Goal: Task Accomplishment & Management: Manage account settings

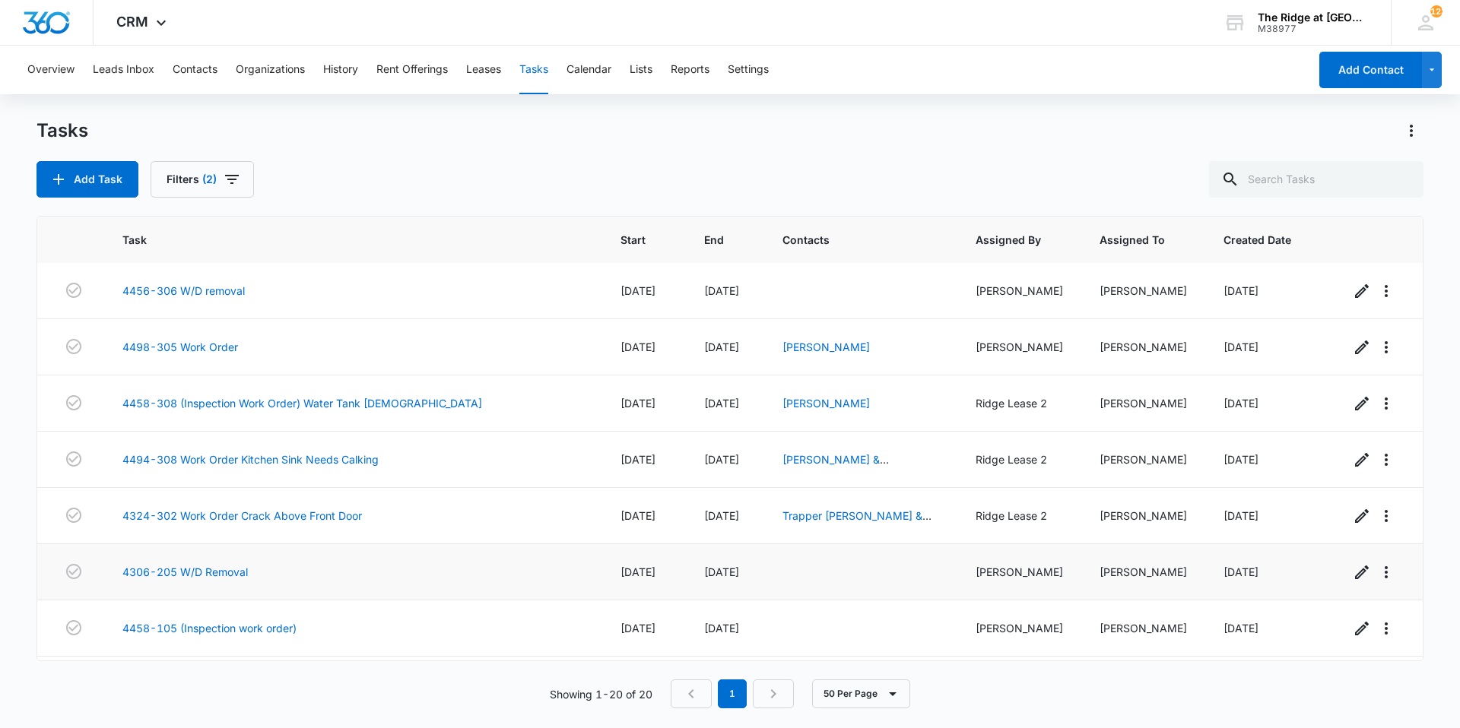
scroll to position [728, 0]
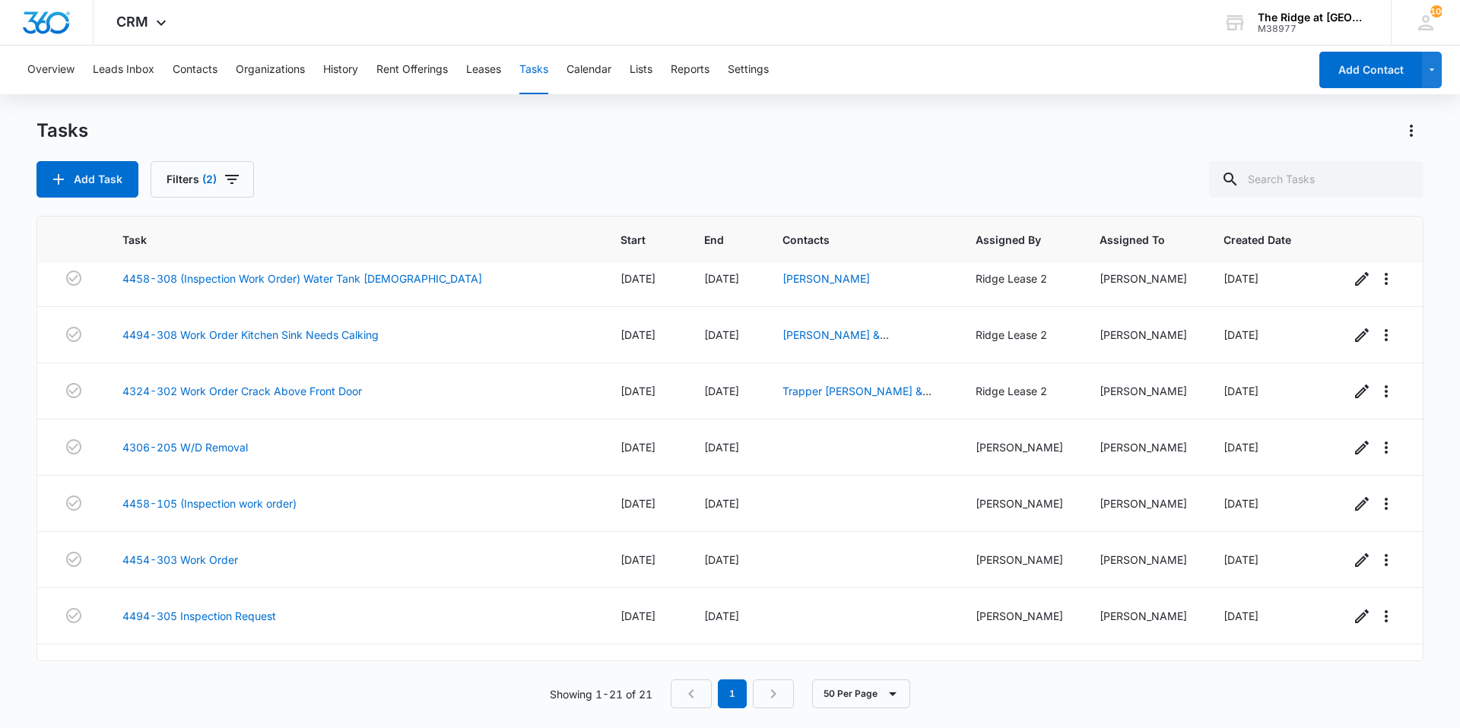
scroll to position [784, 0]
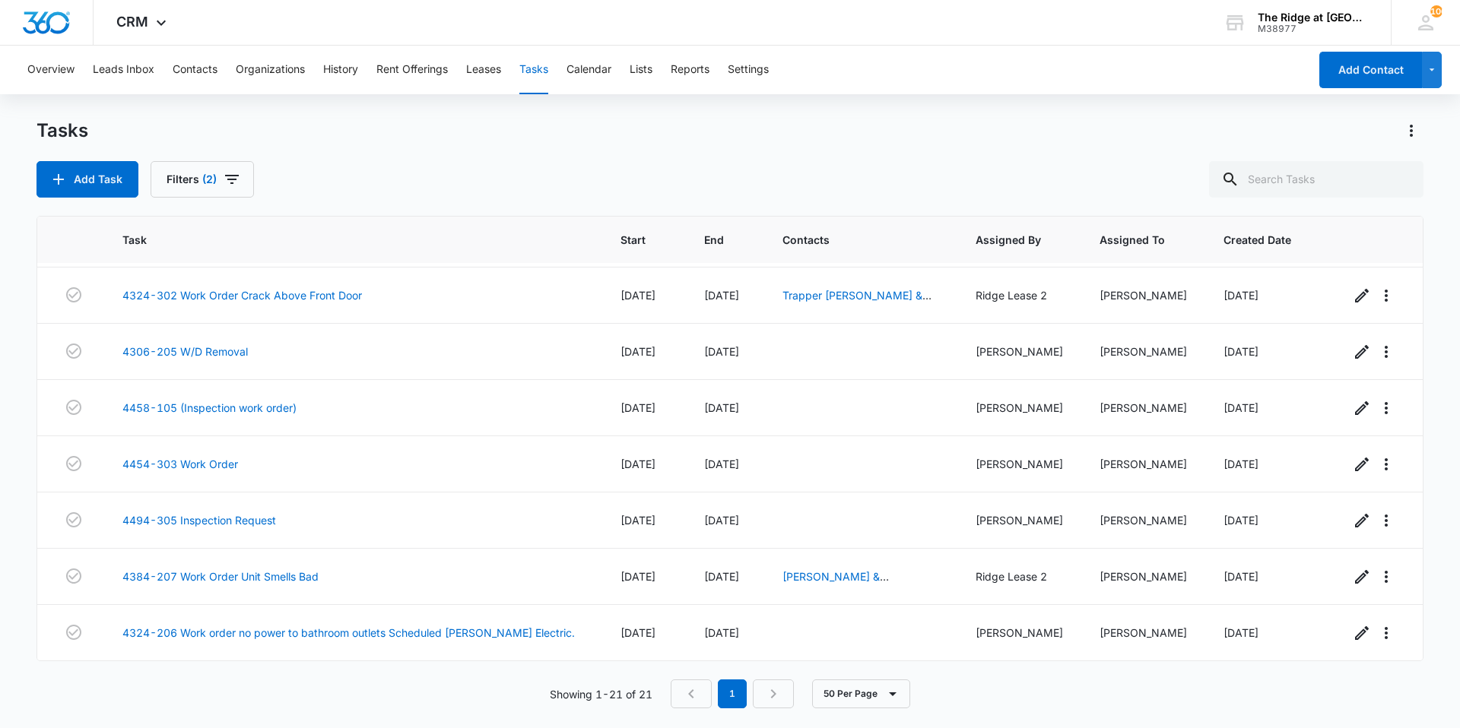
drag, startPoint x: 255, startPoint y: 581, endPoint x: 0, endPoint y: 534, distance: 259.0
click at [0, 534] on main "Tasks Add Task Filters (2) Task Start End Contacts Assigned By Assigned To Crea…" at bounding box center [730, 423] width 1460 height 608
click at [7, 531] on main "Tasks Add Task Filters (2) Task Start End Contacts Assigned By Assigned To Crea…" at bounding box center [730, 423] width 1460 height 608
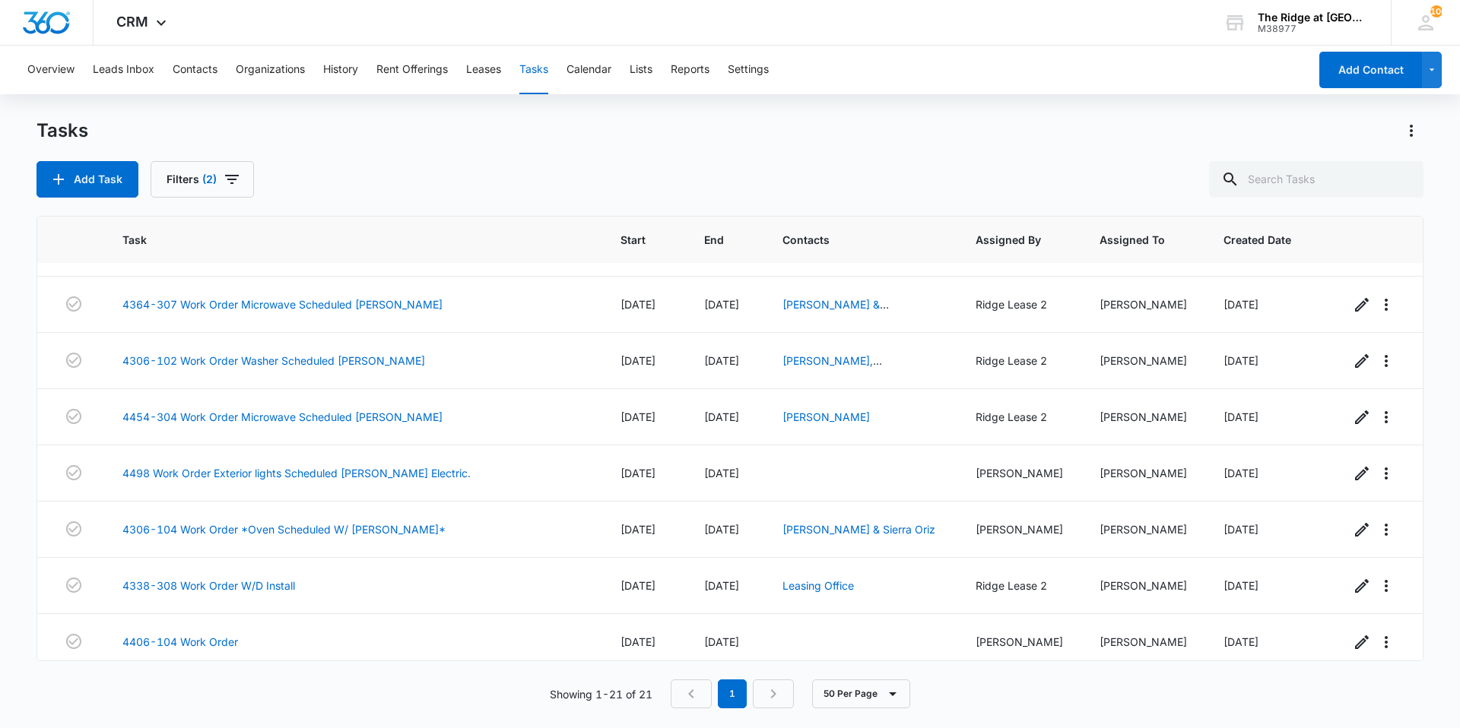
scroll to position [0, 0]
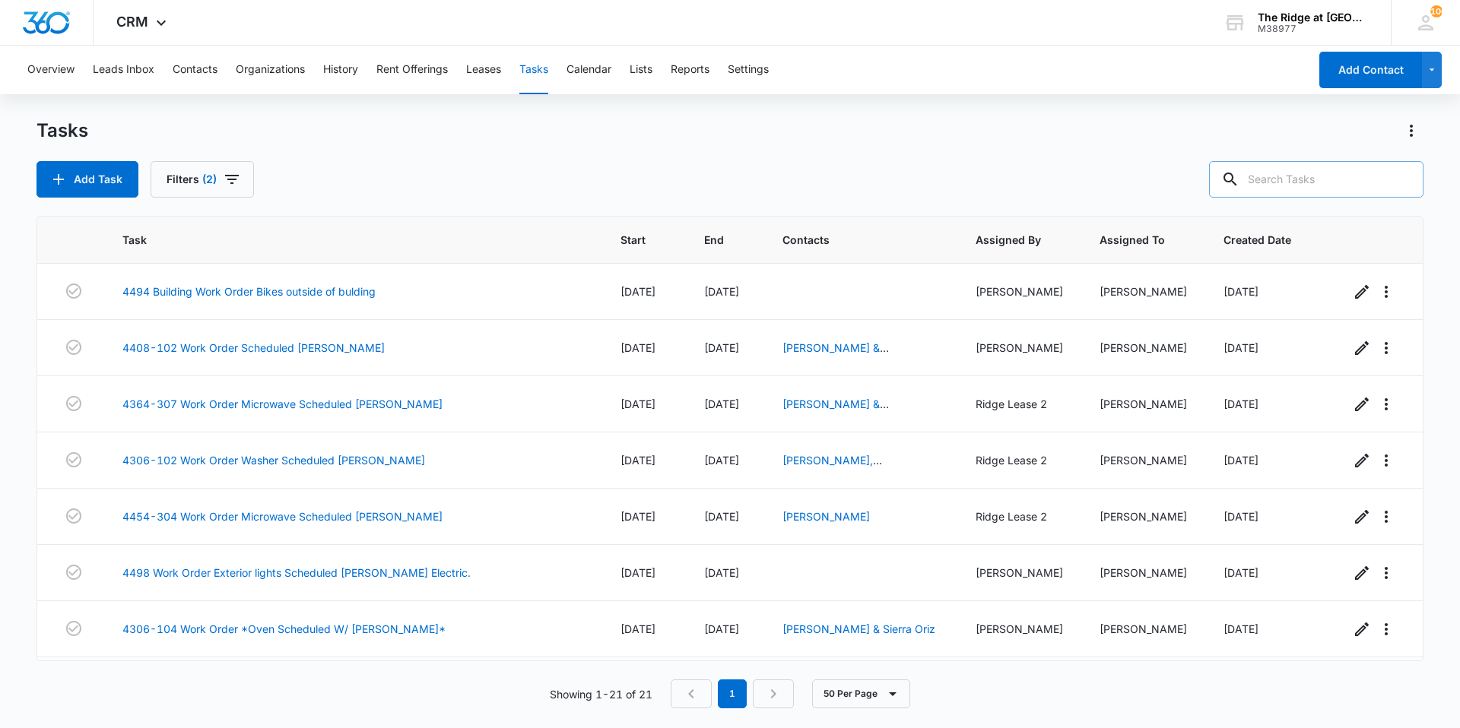
click at [1239, 184] on icon at bounding box center [1230, 179] width 18 height 18
click at [1284, 178] on input "text" at bounding box center [1316, 179] width 214 height 36
type input "4494"
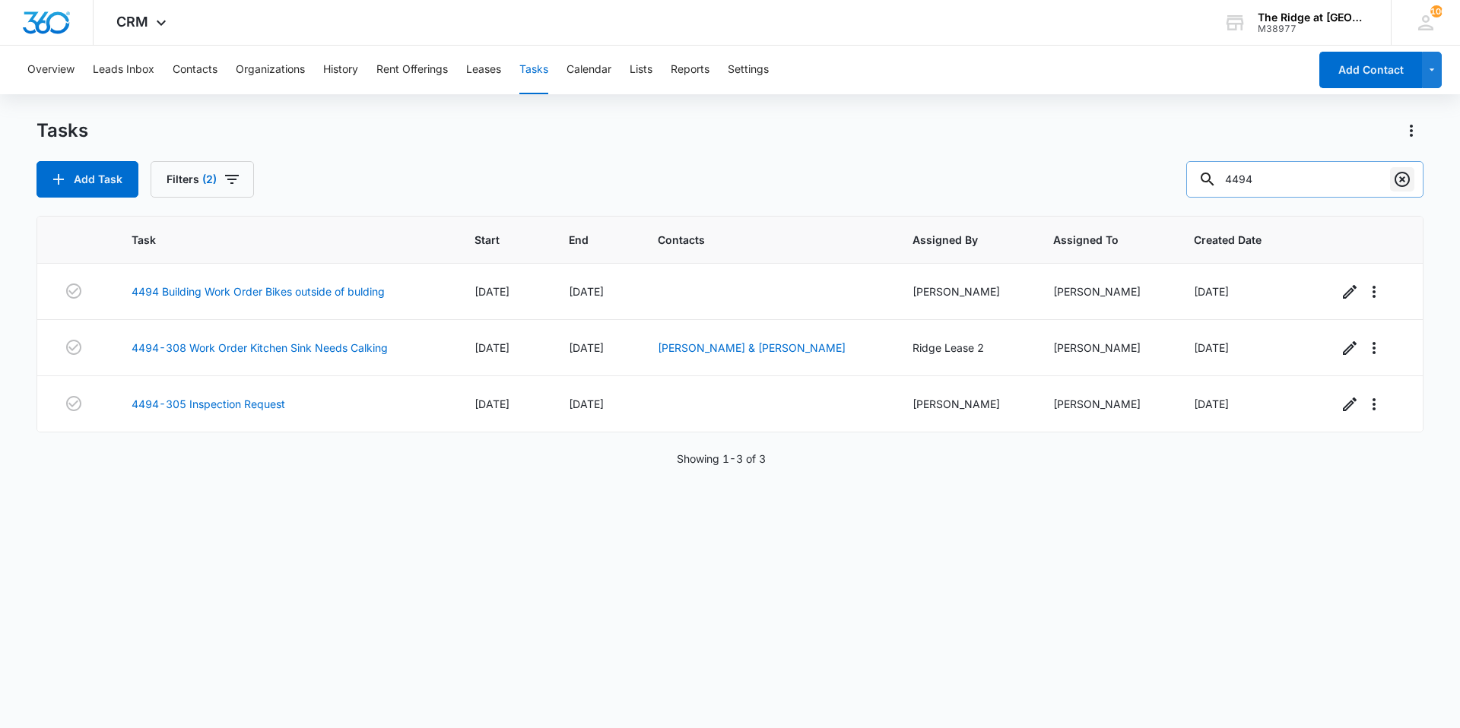
click at [1400, 182] on icon "Clear" at bounding box center [1402, 179] width 18 height 18
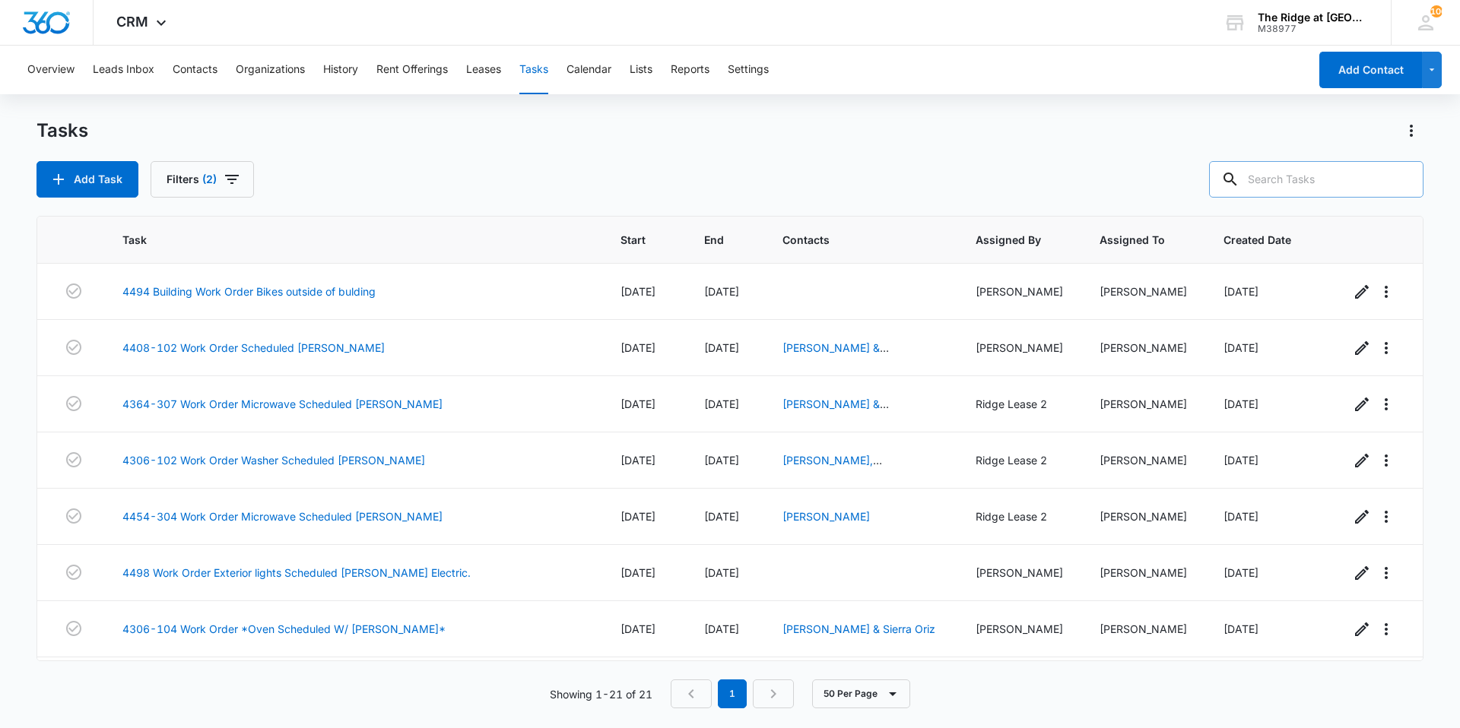
click at [1351, 182] on input "text" at bounding box center [1316, 179] width 214 height 36
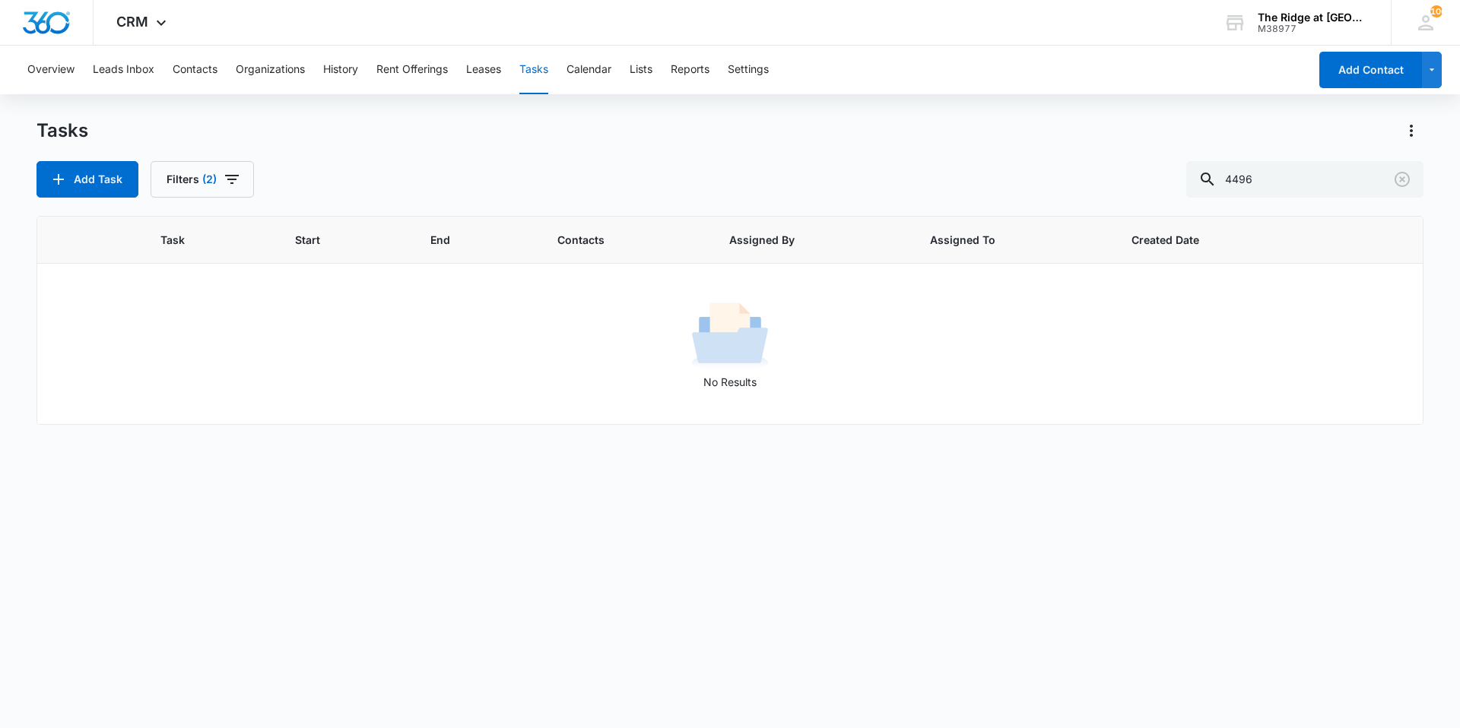
click at [1176, 176] on div "Add Task Filters (2) 4496" at bounding box center [729, 179] width 1387 height 36
click at [1334, 185] on input "4496" at bounding box center [1304, 179] width 237 height 36
type input "4346"
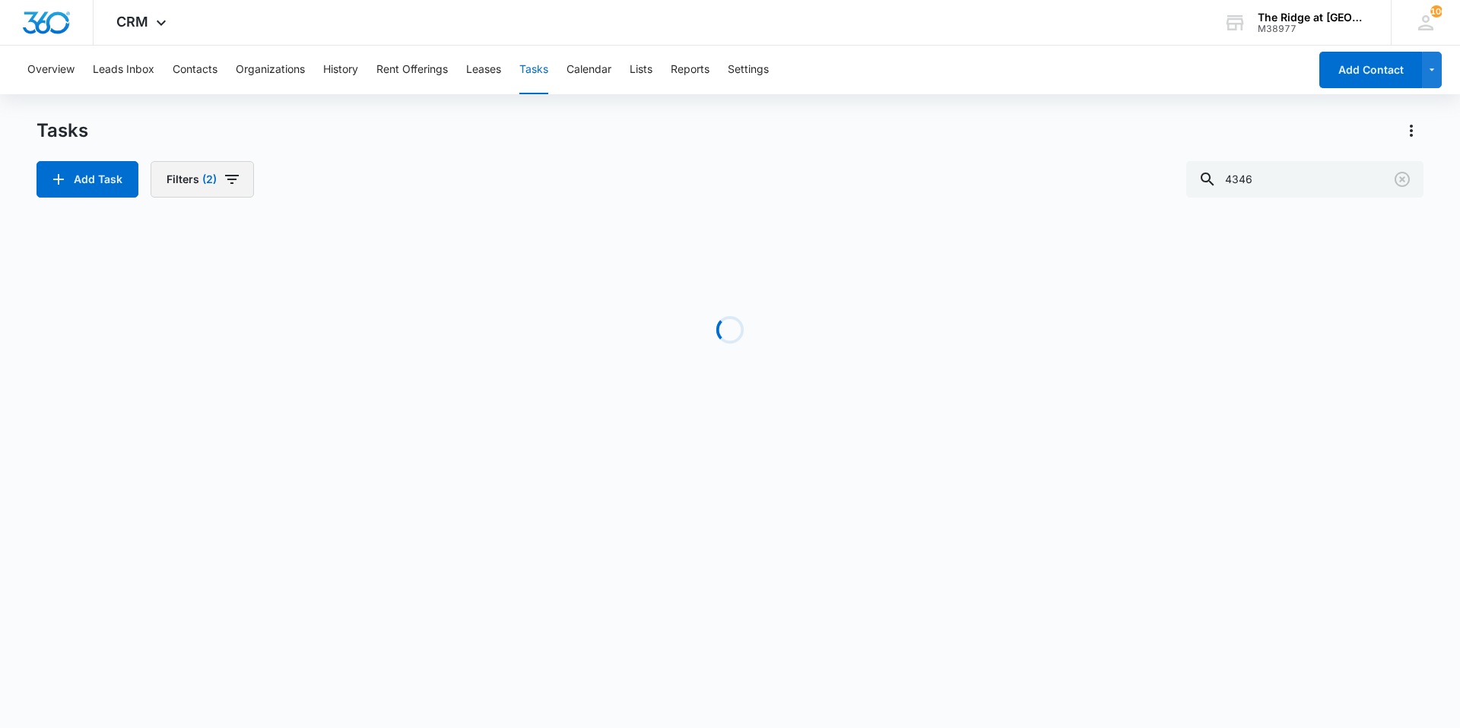
click at [192, 192] on button "Filters (2)" at bounding box center [202, 179] width 103 height 36
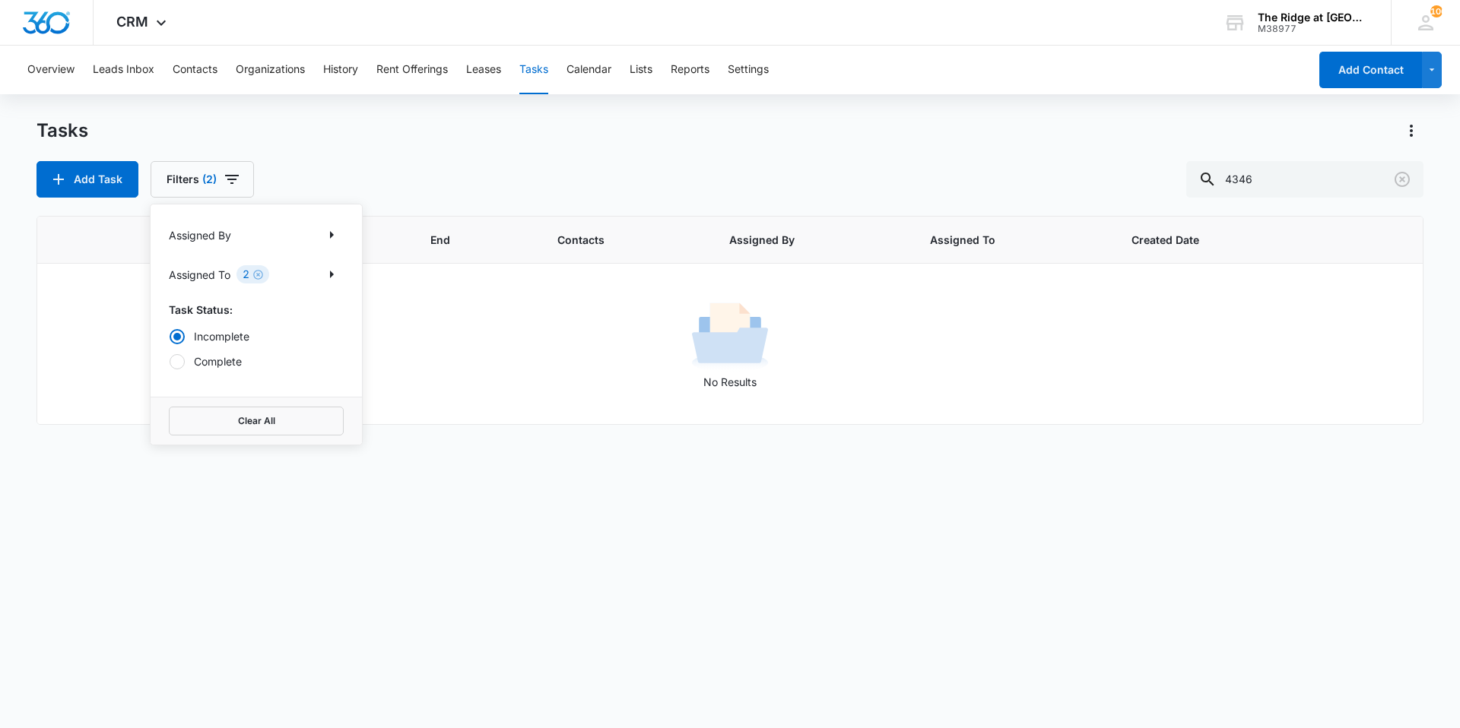
click at [217, 357] on label "Complete" at bounding box center [256, 362] width 175 height 16
click at [170, 361] on input "Complete" at bounding box center [169, 361] width 1 height 1
radio input "false"
radio input "true"
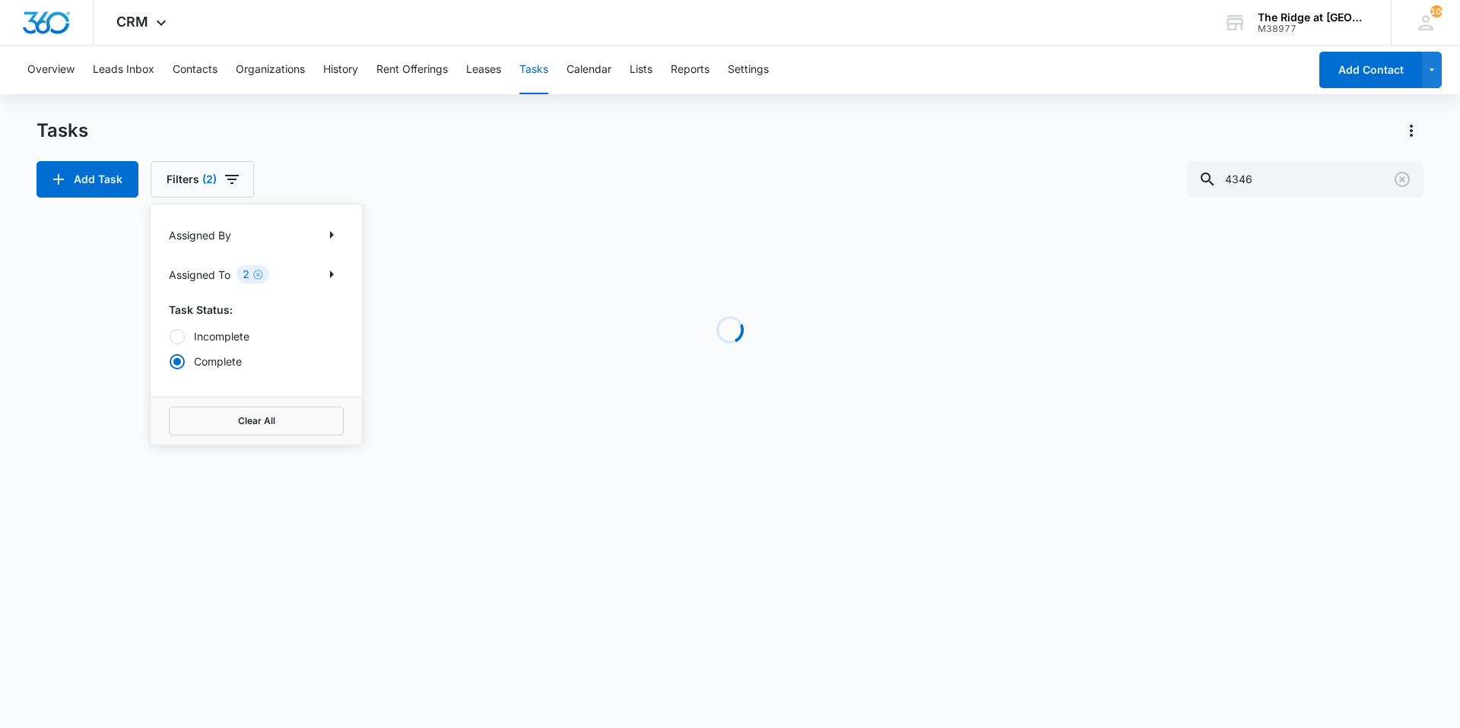
click at [328, 174] on div "Add Task Filters (2) Assigned By Assigned To 2 Task Status: Incomplete Complete…" at bounding box center [729, 179] width 1387 height 36
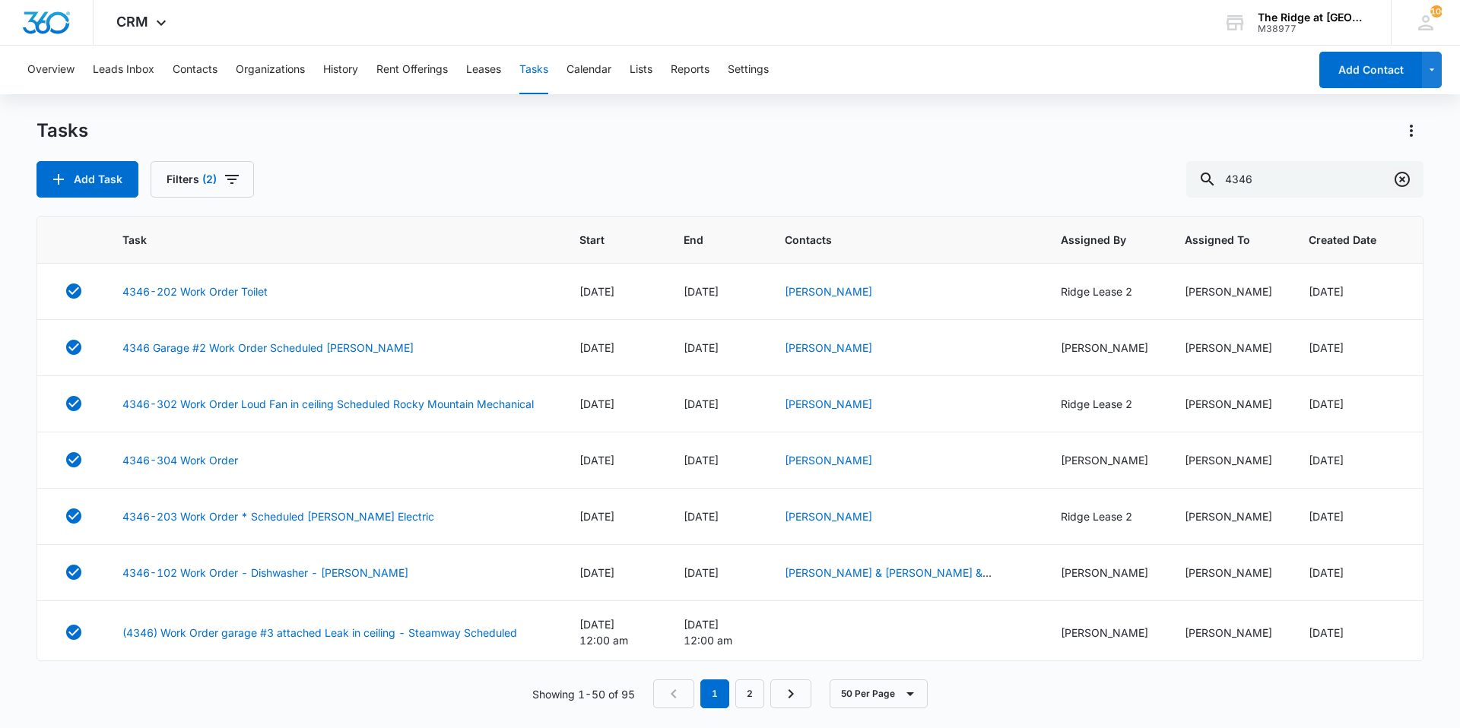
click at [1401, 181] on icon "Clear" at bounding box center [1401, 179] width 15 height 15
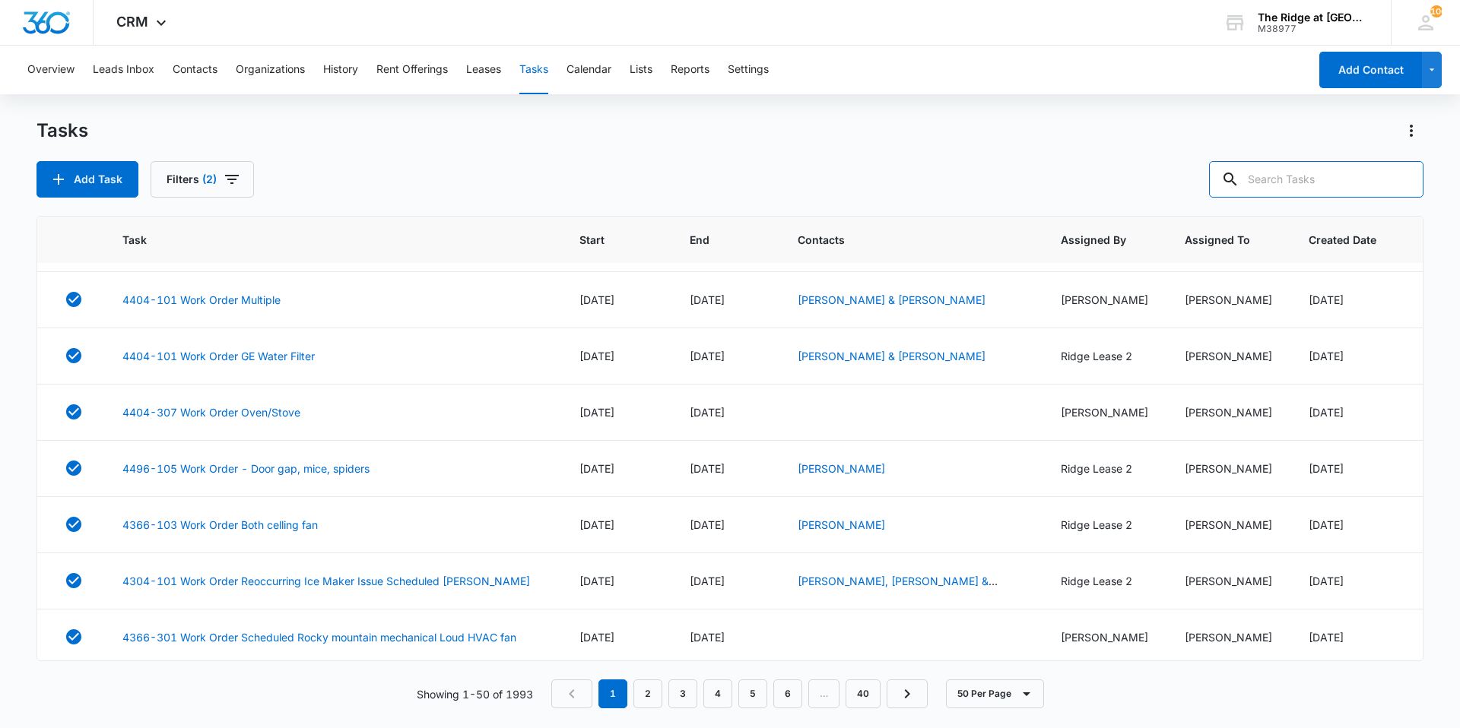
scroll to position [836, 0]
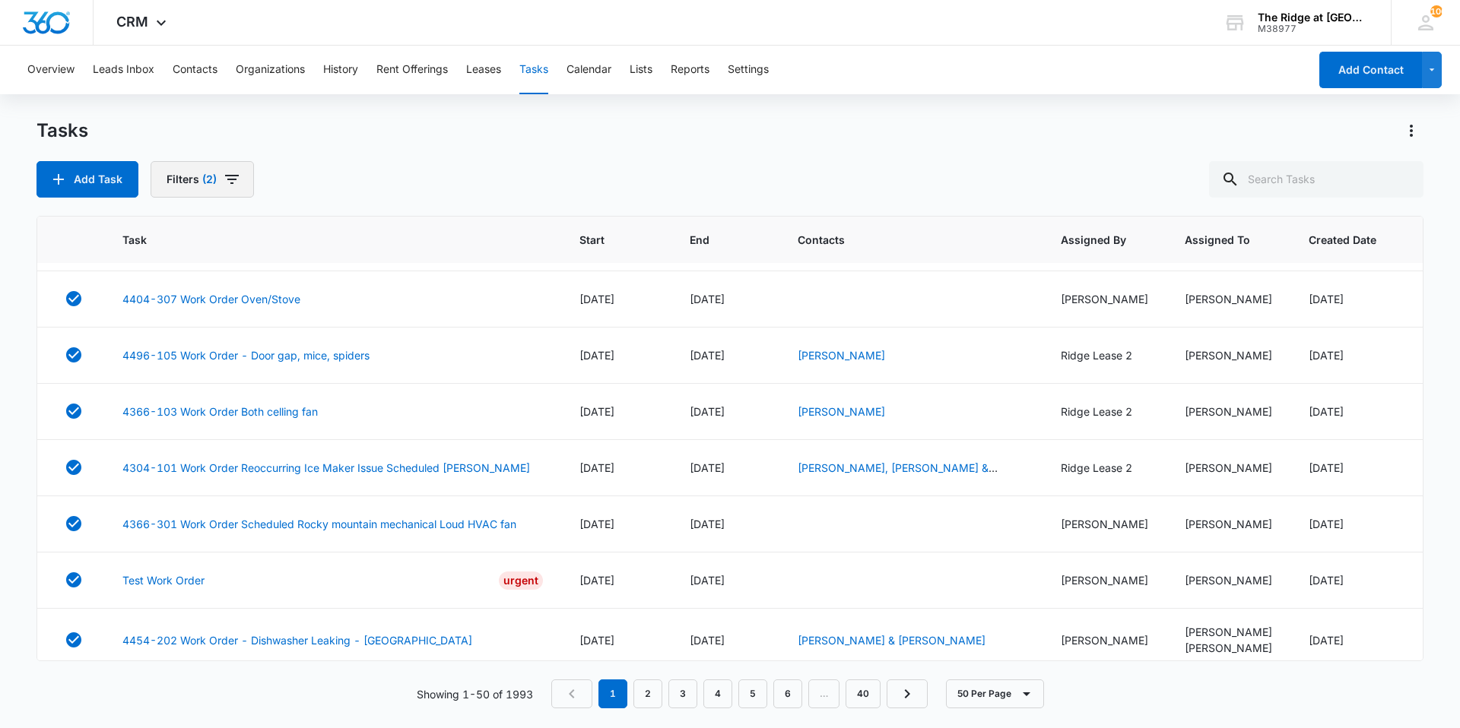
drag, startPoint x: 255, startPoint y: 184, endPoint x: 244, endPoint y: 178, distance: 12.3
click at [251, 182] on div "Add Task Filters (2)" at bounding box center [729, 179] width 1387 height 36
click at [227, 177] on icon "button" at bounding box center [232, 179] width 18 height 18
click at [202, 344] on div "Incomplete Complete" at bounding box center [256, 348] width 175 height 41
click at [200, 340] on label "Incomplete" at bounding box center [256, 336] width 175 height 16
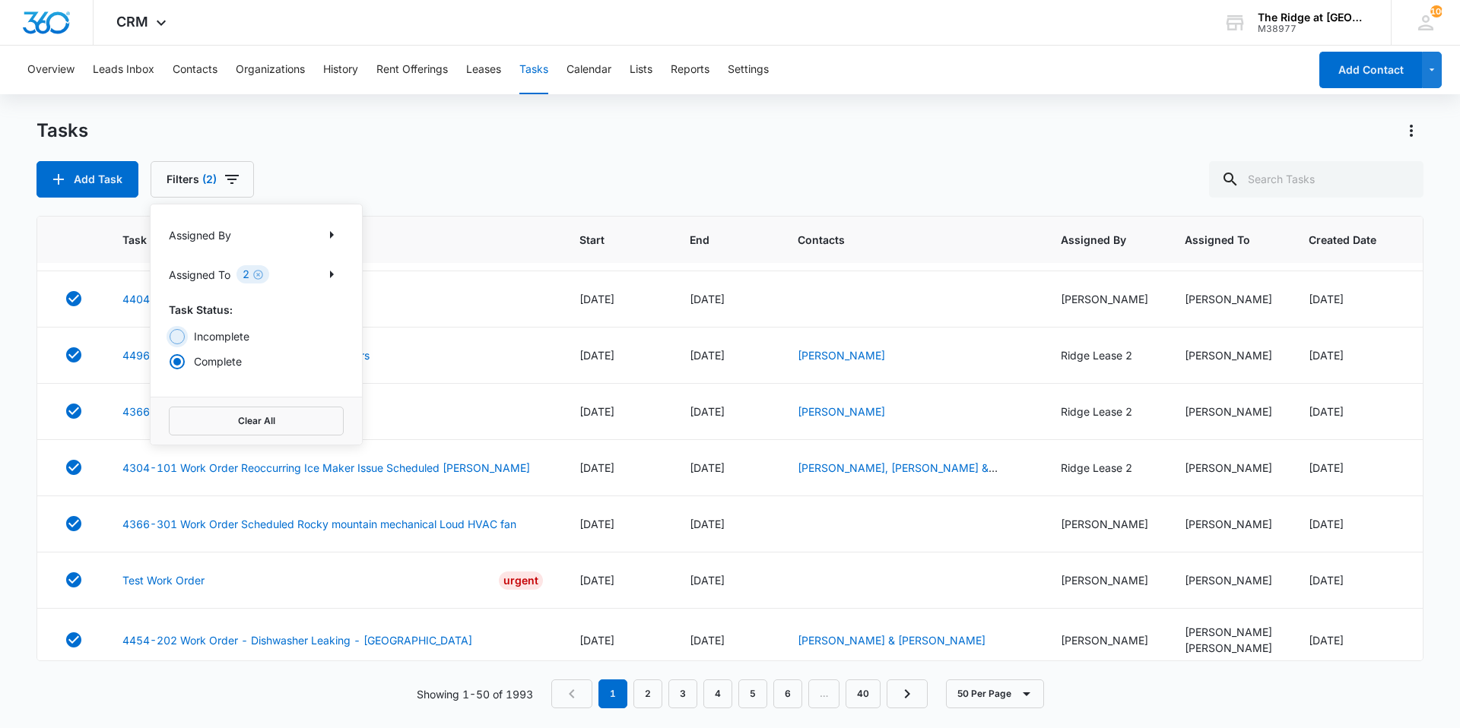
click at [170, 337] on input "Incomplete" at bounding box center [169, 336] width 1 height 1
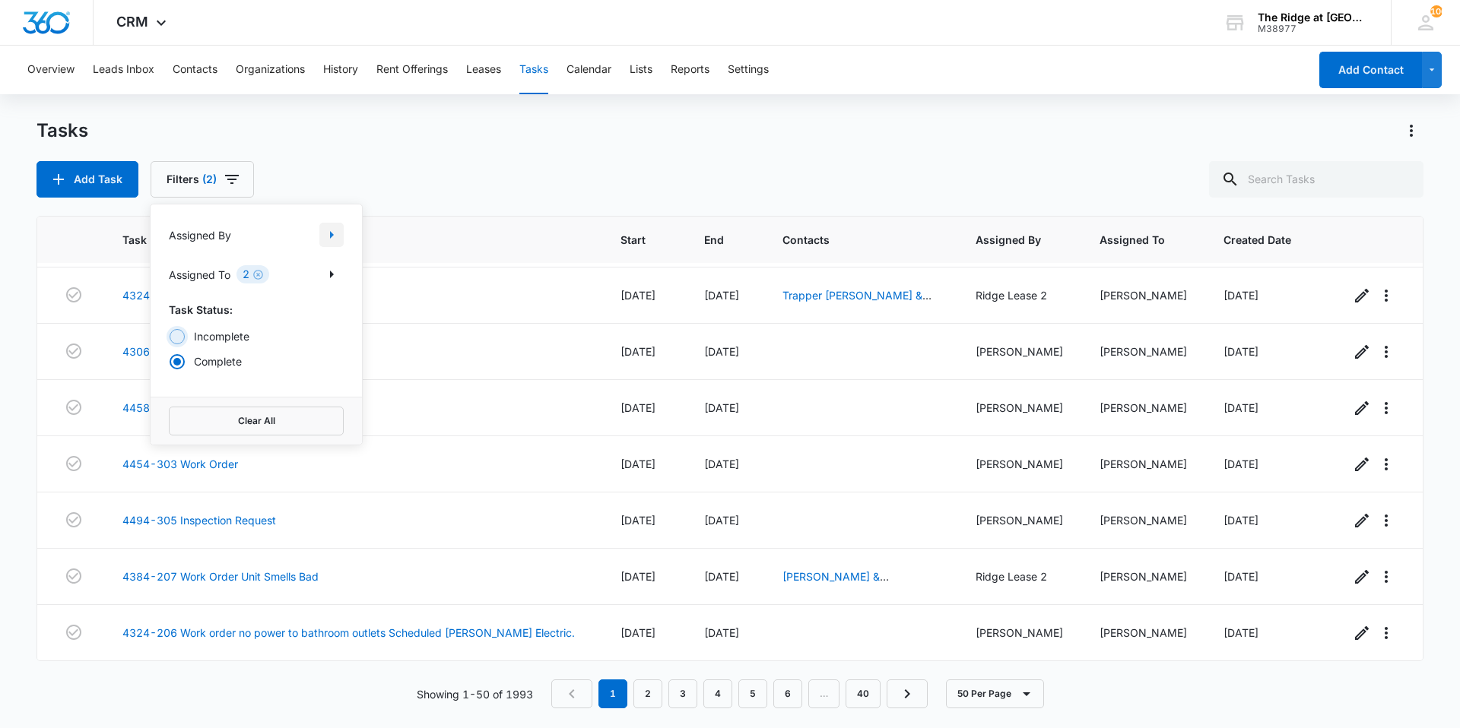
radio input "true"
click at [354, 182] on div "Add Task Filters (2) Assigned By Assigned To 2 Task Status: Incomplete Complete…" at bounding box center [729, 179] width 1387 height 36
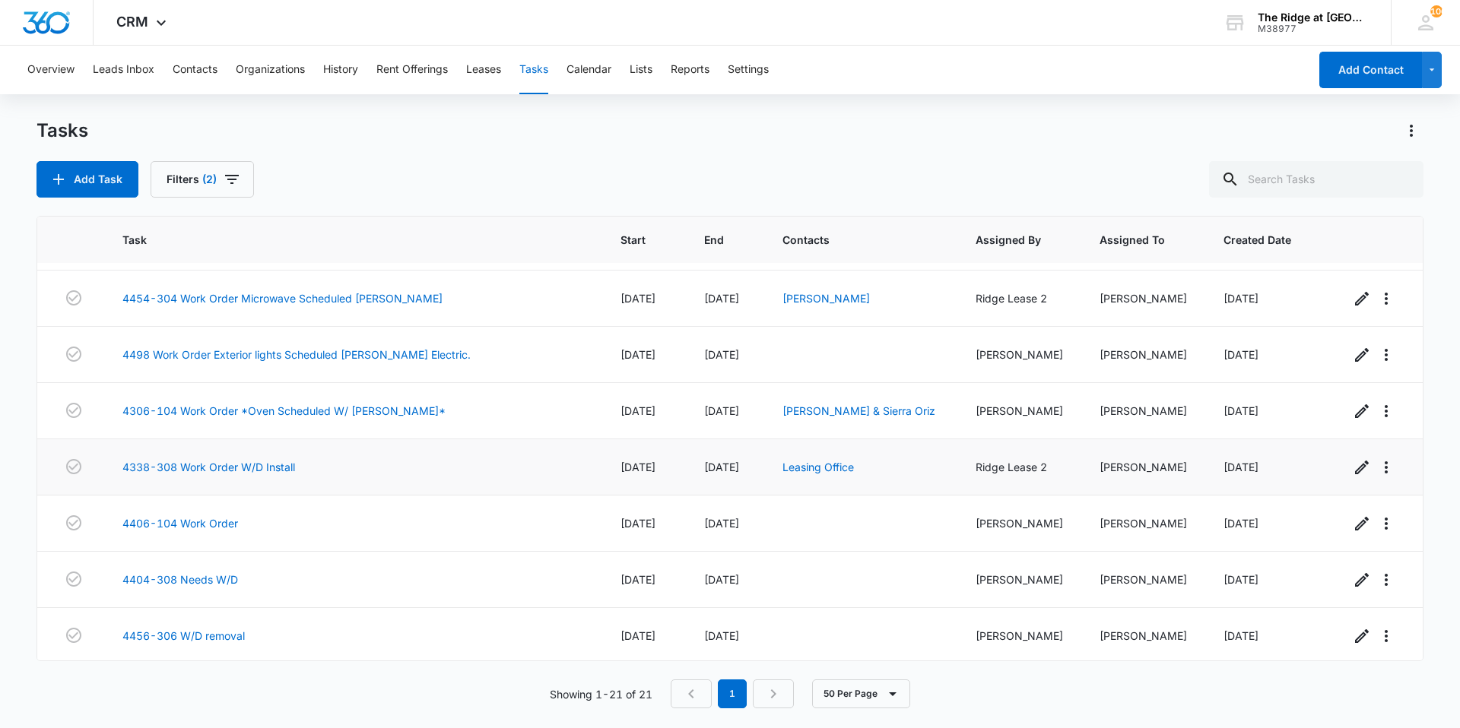
scroll to position [228, 0]
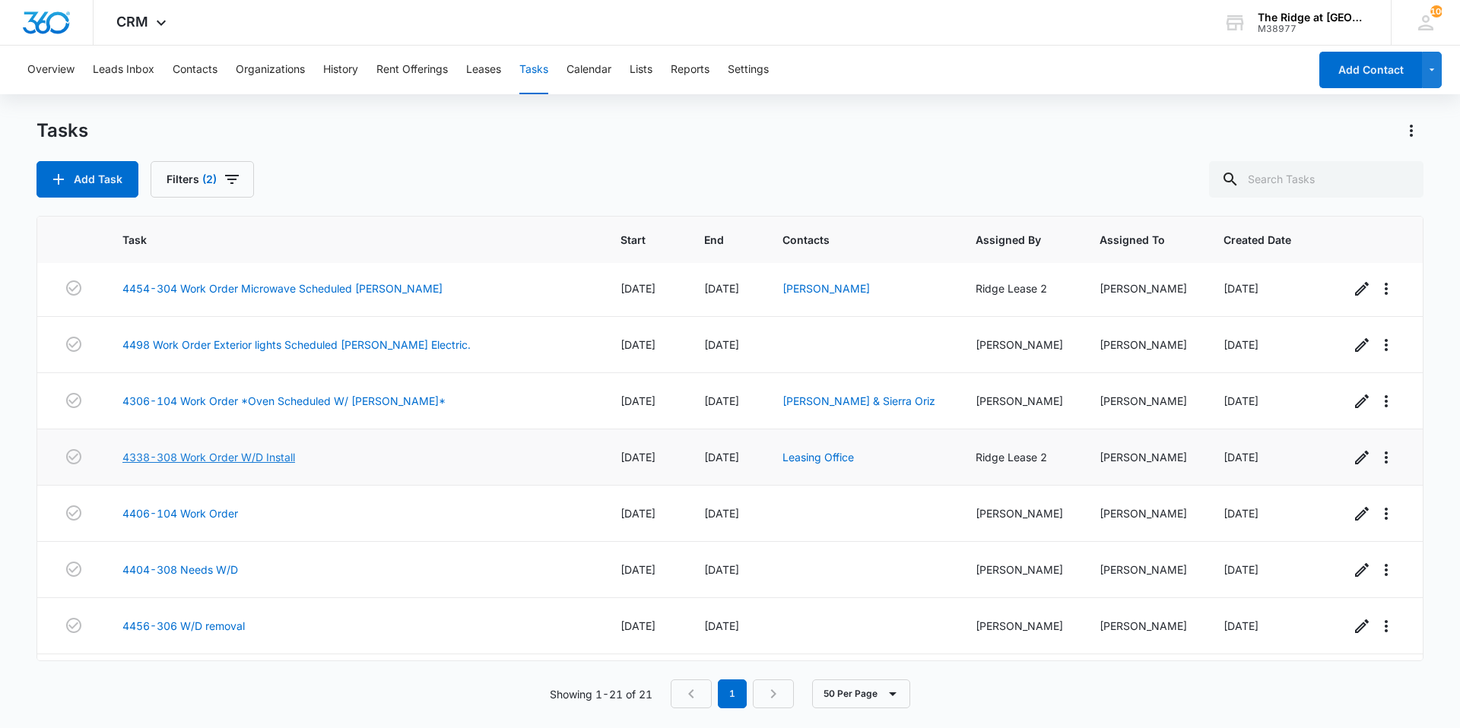
click at [286, 459] on link "4338-308 Work Order W/D Install" at bounding box center [208, 457] width 173 height 16
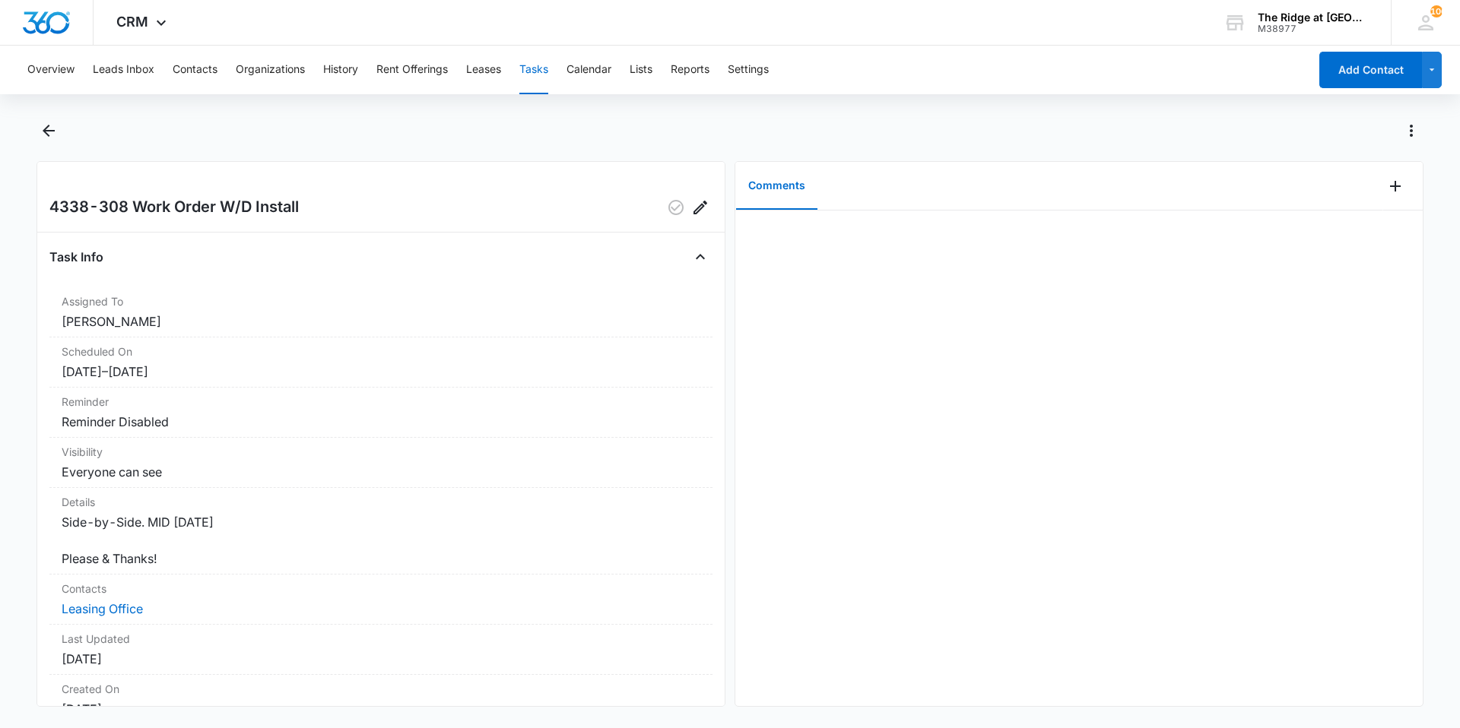
click at [27, 151] on main "4338-308 Work Order W/D Install Task Info Assigned To [PERSON_NAME] Scheduled O…" at bounding box center [730, 422] width 1460 height 607
click at [40, 137] on icon "Back" at bounding box center [49, 131] width 18 height 18
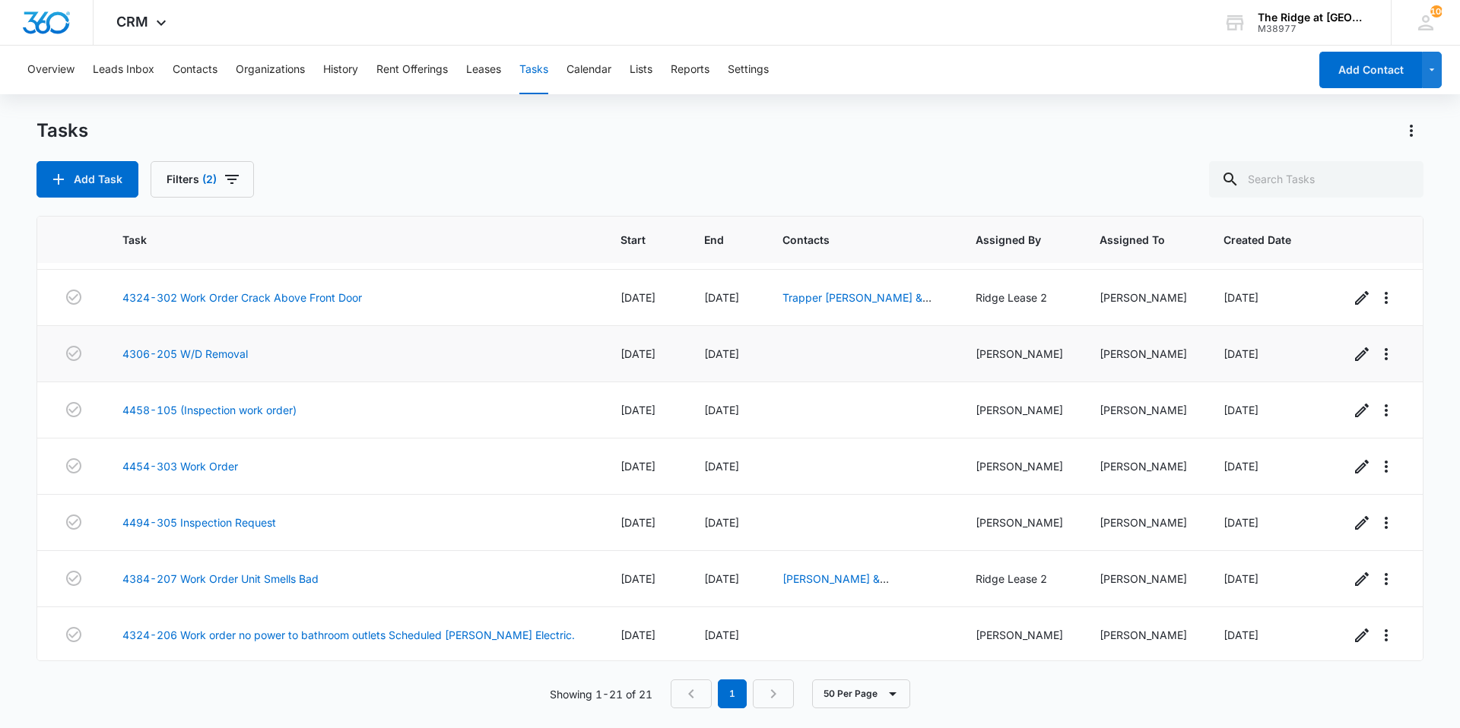
scroll to position [784, 0]
click at [221, 349] on link "4306-205 W/D Removal" at bounding box center [184, 352] width 125 height 16
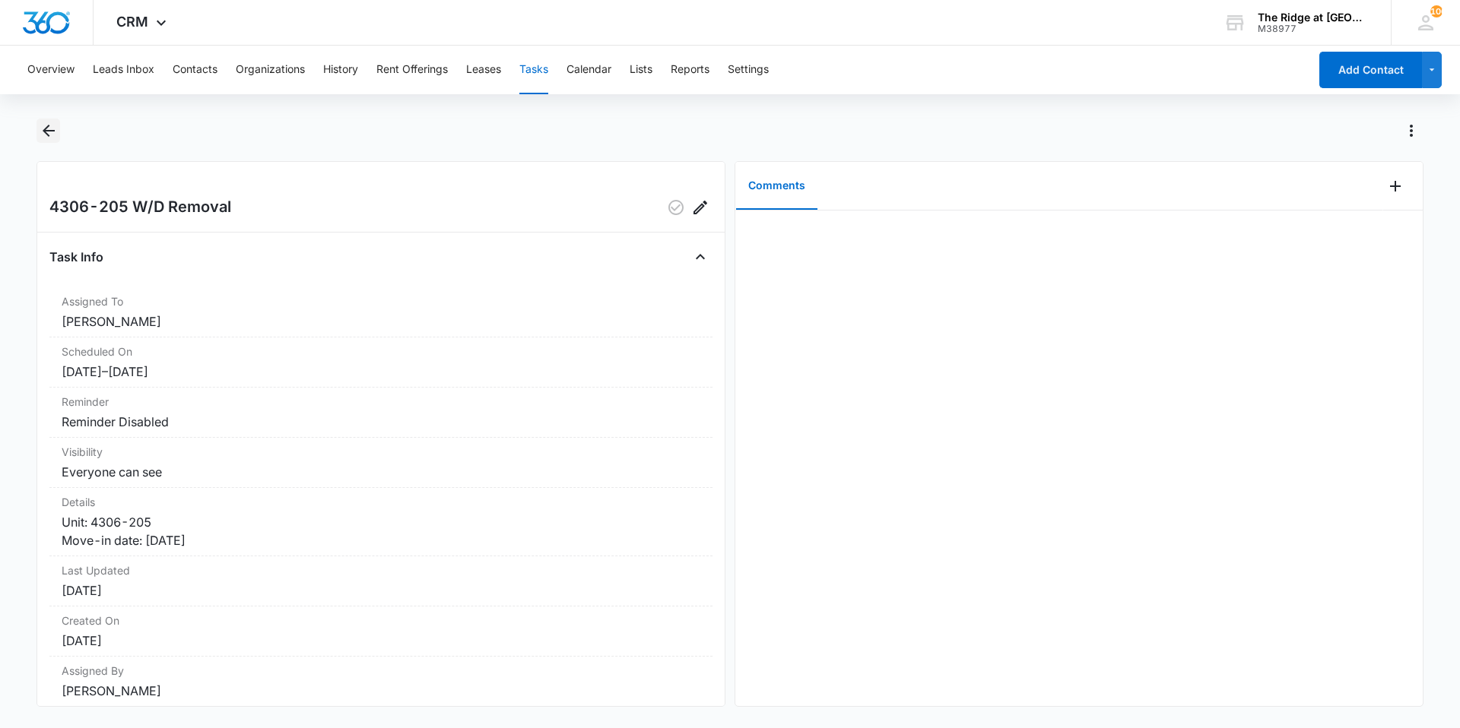
click at [46, 132] on icon "Back" at bounding box center [49, 131] width 12 height 12
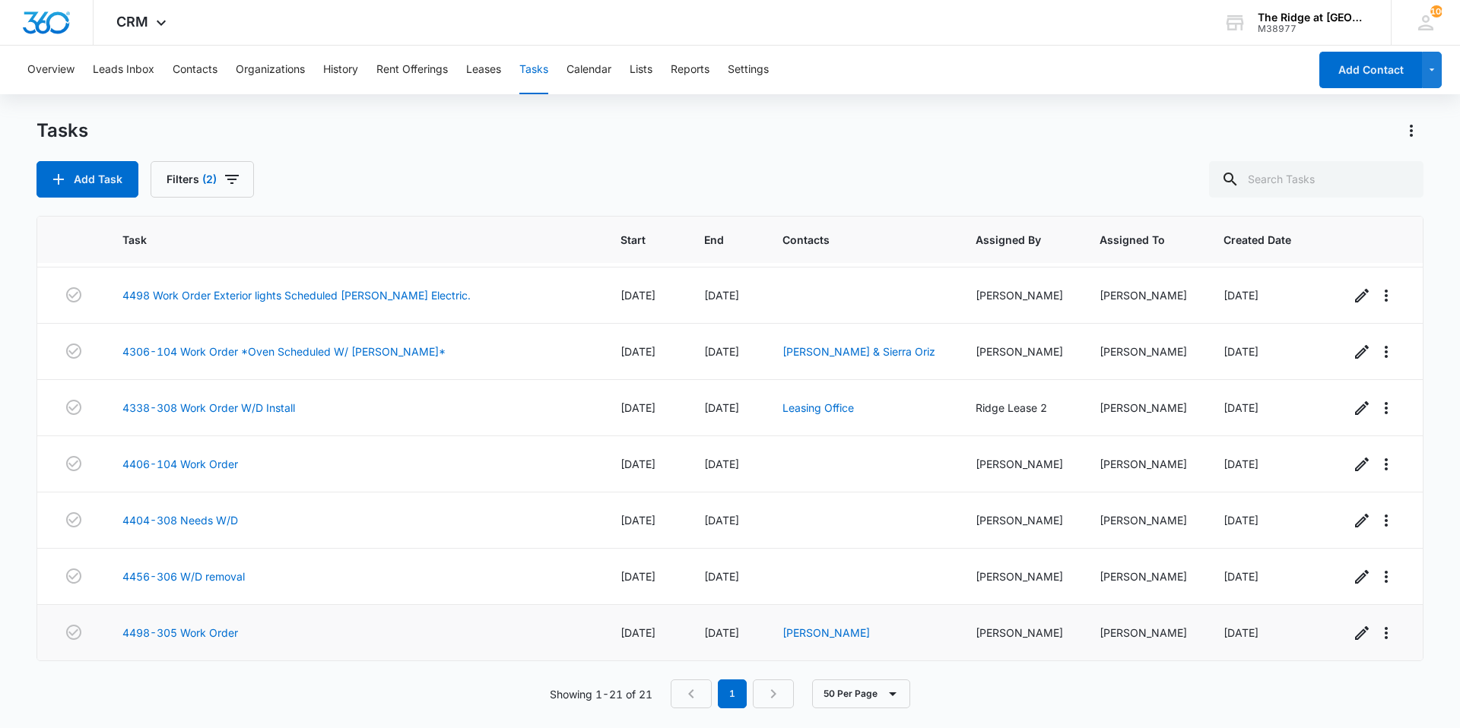
scroll to position [304, 0]
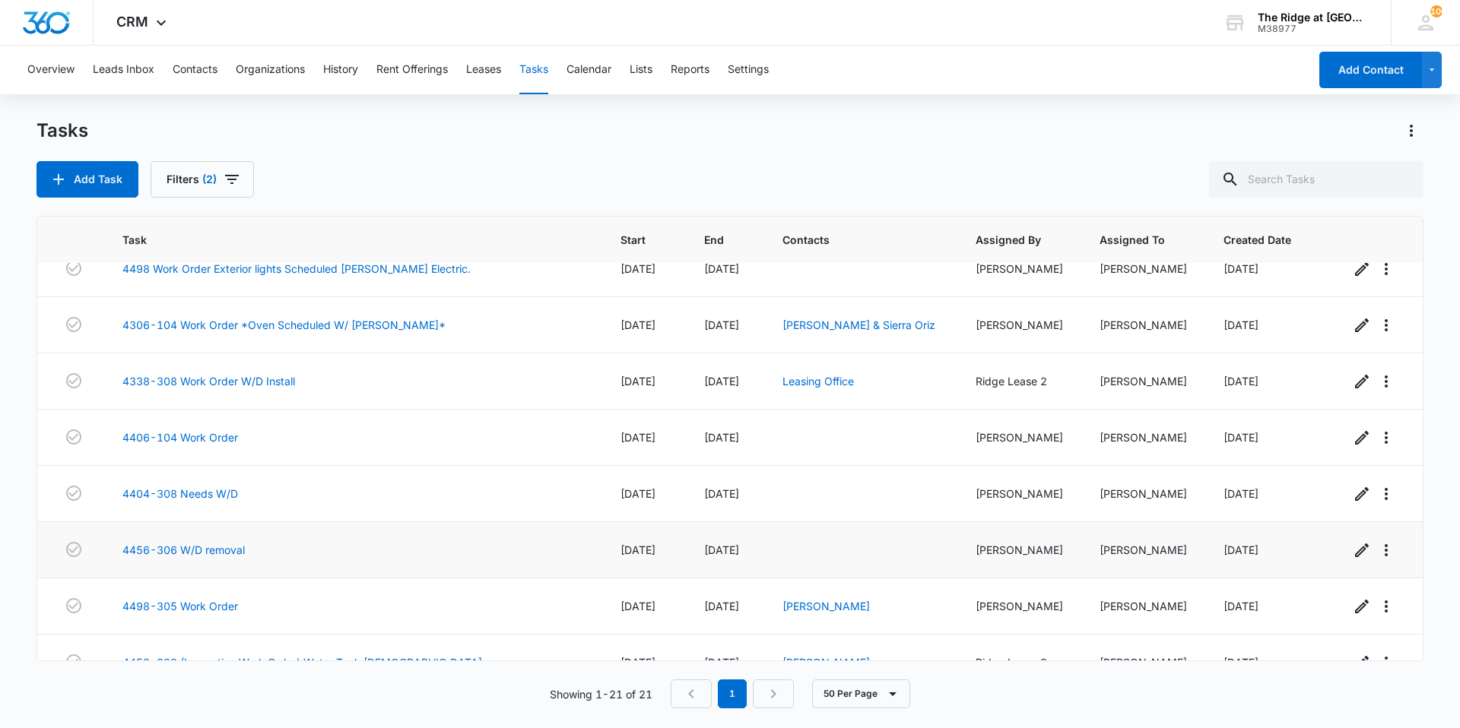
click at [214, 560] on td "4456-306 W/D removal" at bounding box center [353, 550] width 498 height 56
click at [214, 548] on link "4456-306 W/D removal" at bounding box center [183, 550] width 122 height 16
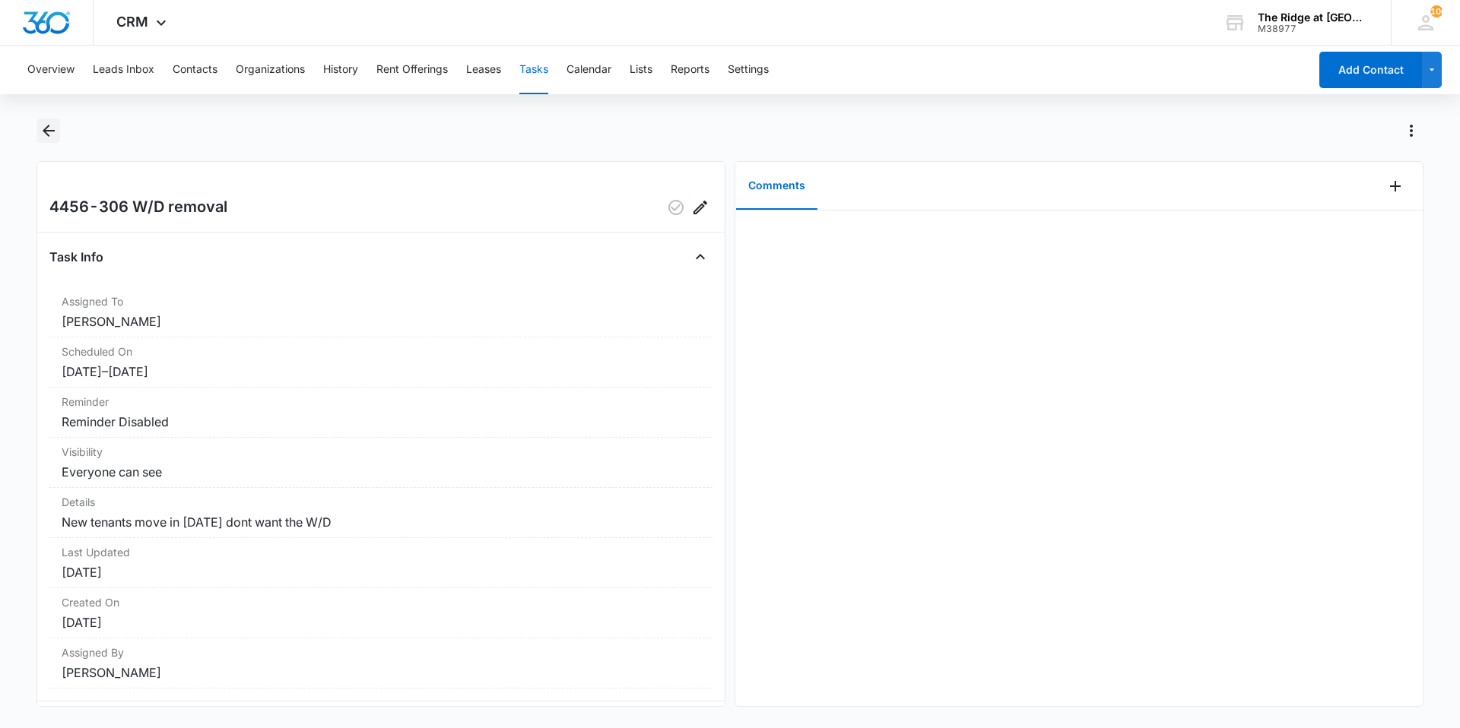
click at [52, 129] on icon "Back" at bounding box center [49, 131] width 18 height 18
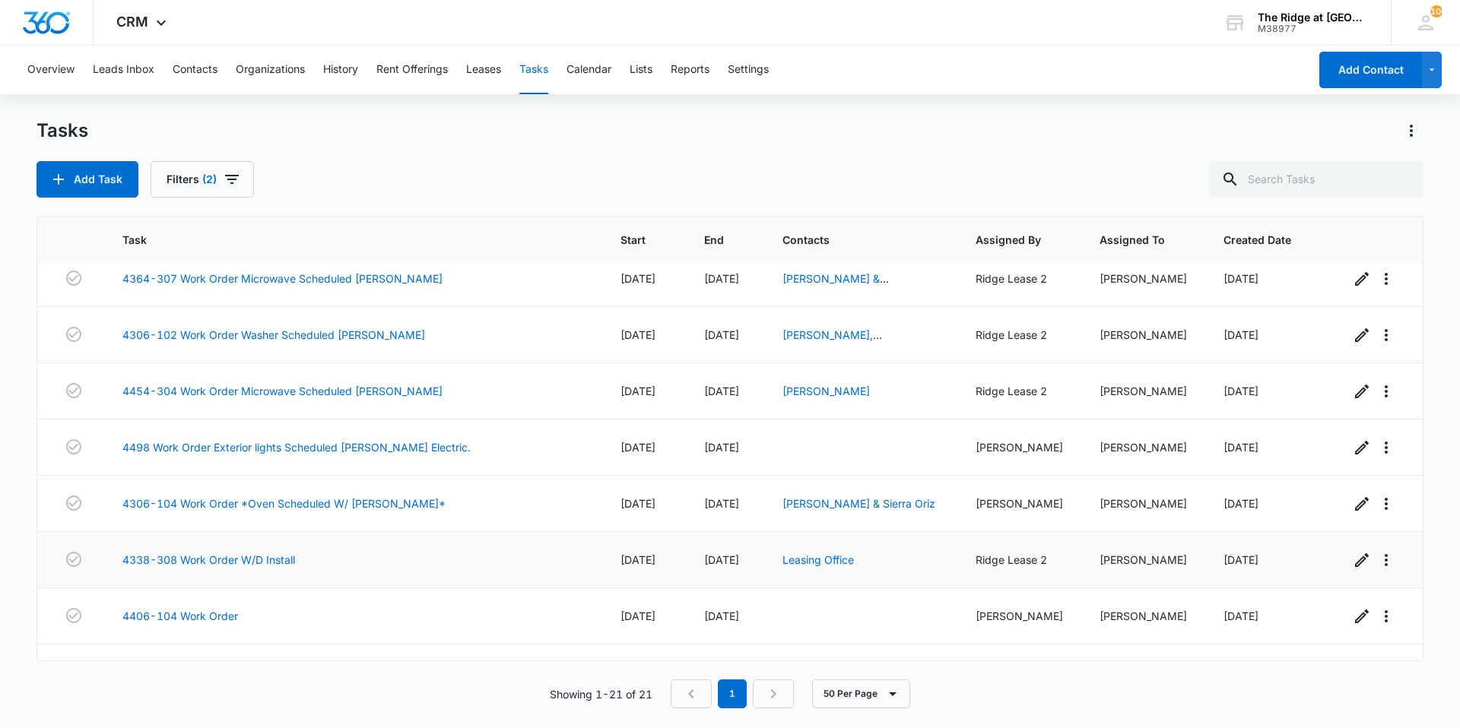
scroll to position [228, 0]
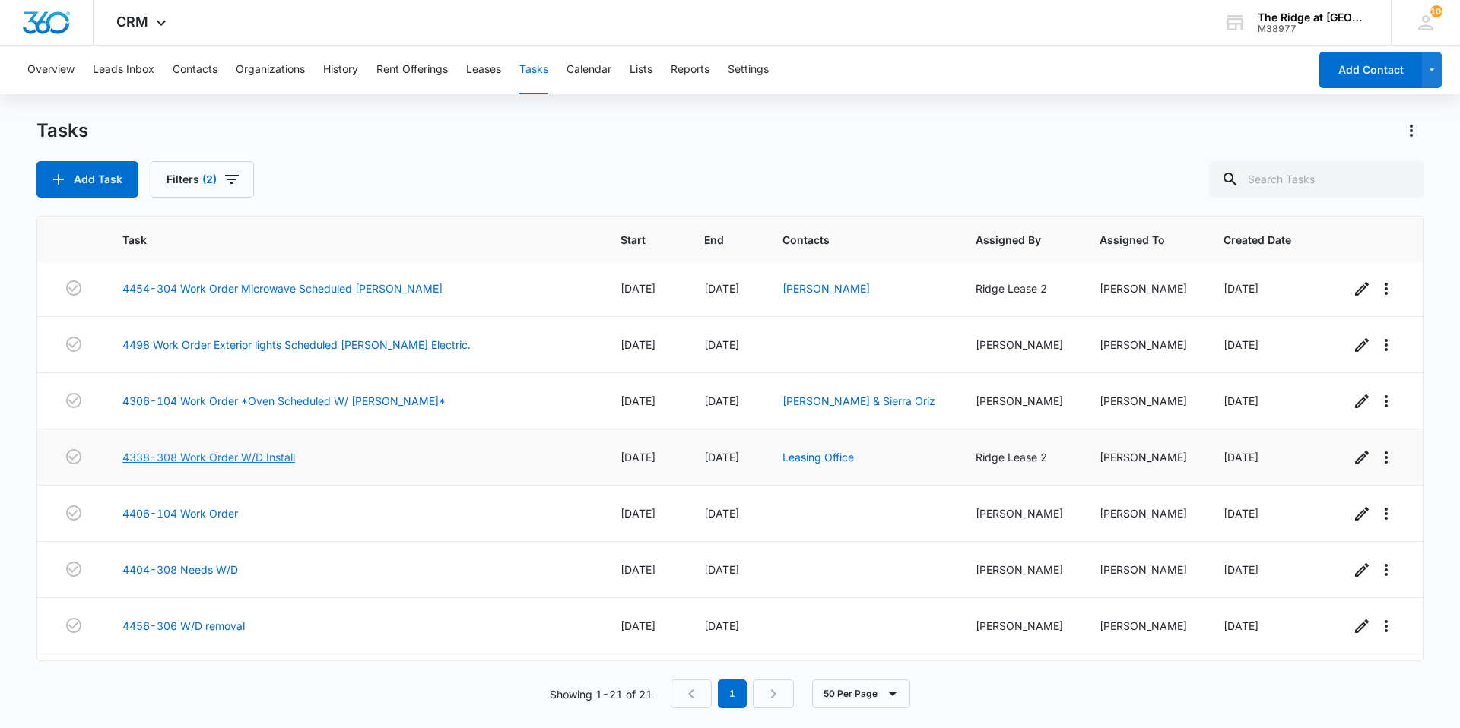
click at [224, 455] on link "4338-308 Work Order W/D Install" at bounding box center [208, 457] width 173 height 16
